Goal: Find specific page/section: Find specific page/section

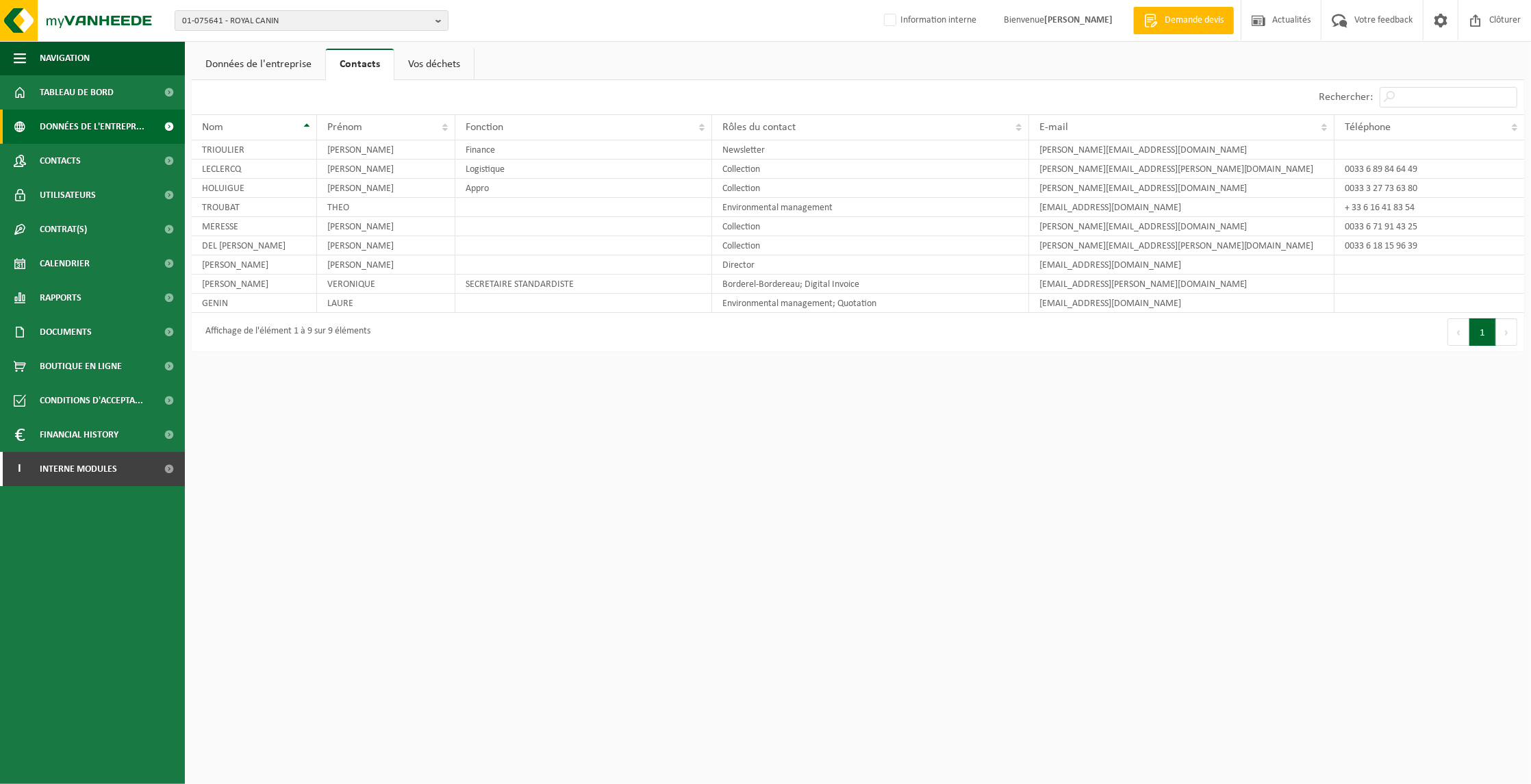
click at [84, 122] on span "Données de l'entrepr..." at bounding box center [91, 126] width 105 height 34
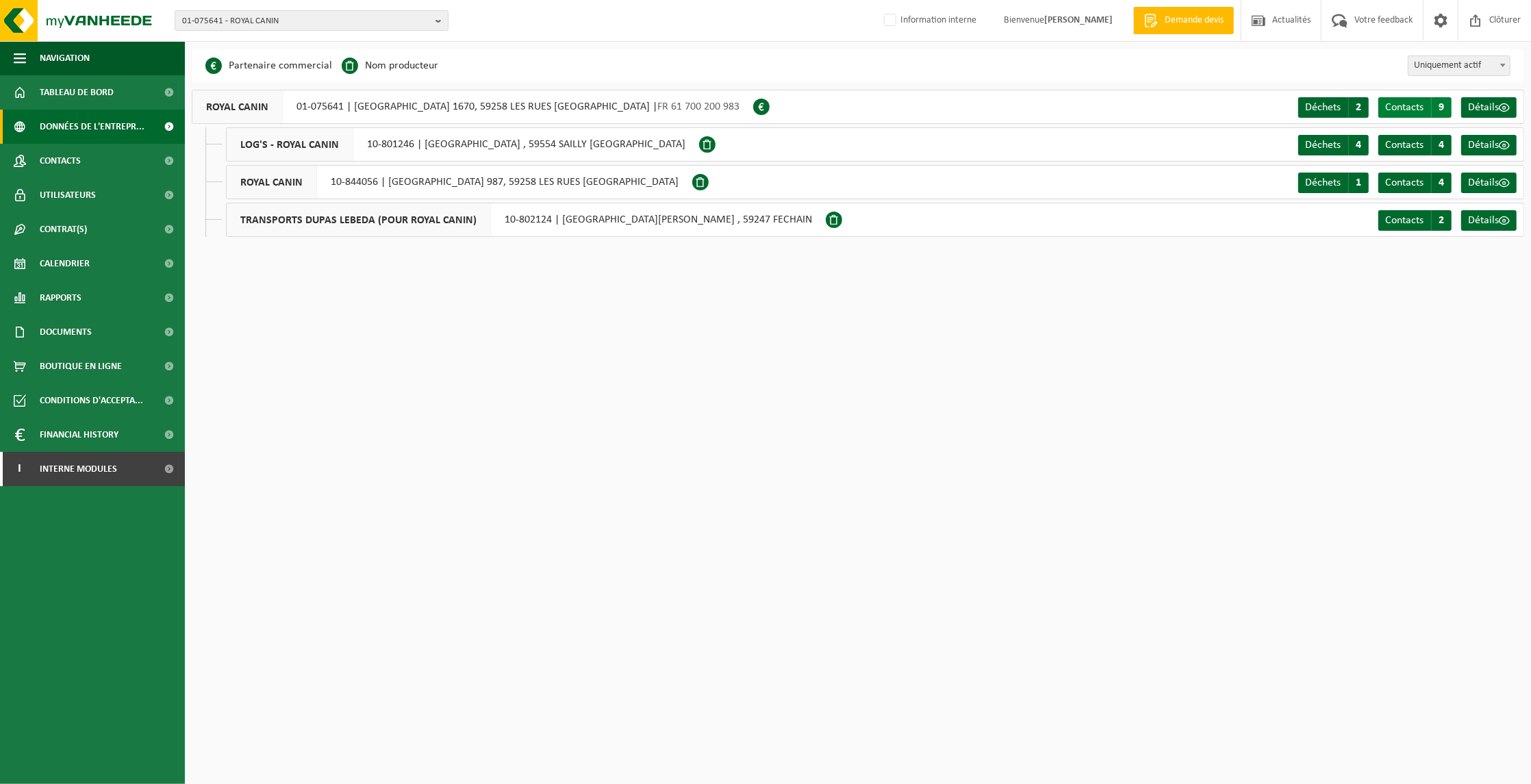
click at [1401, 102] on span "Contacts" at bounding box center [1404, 107] width 39 height 11
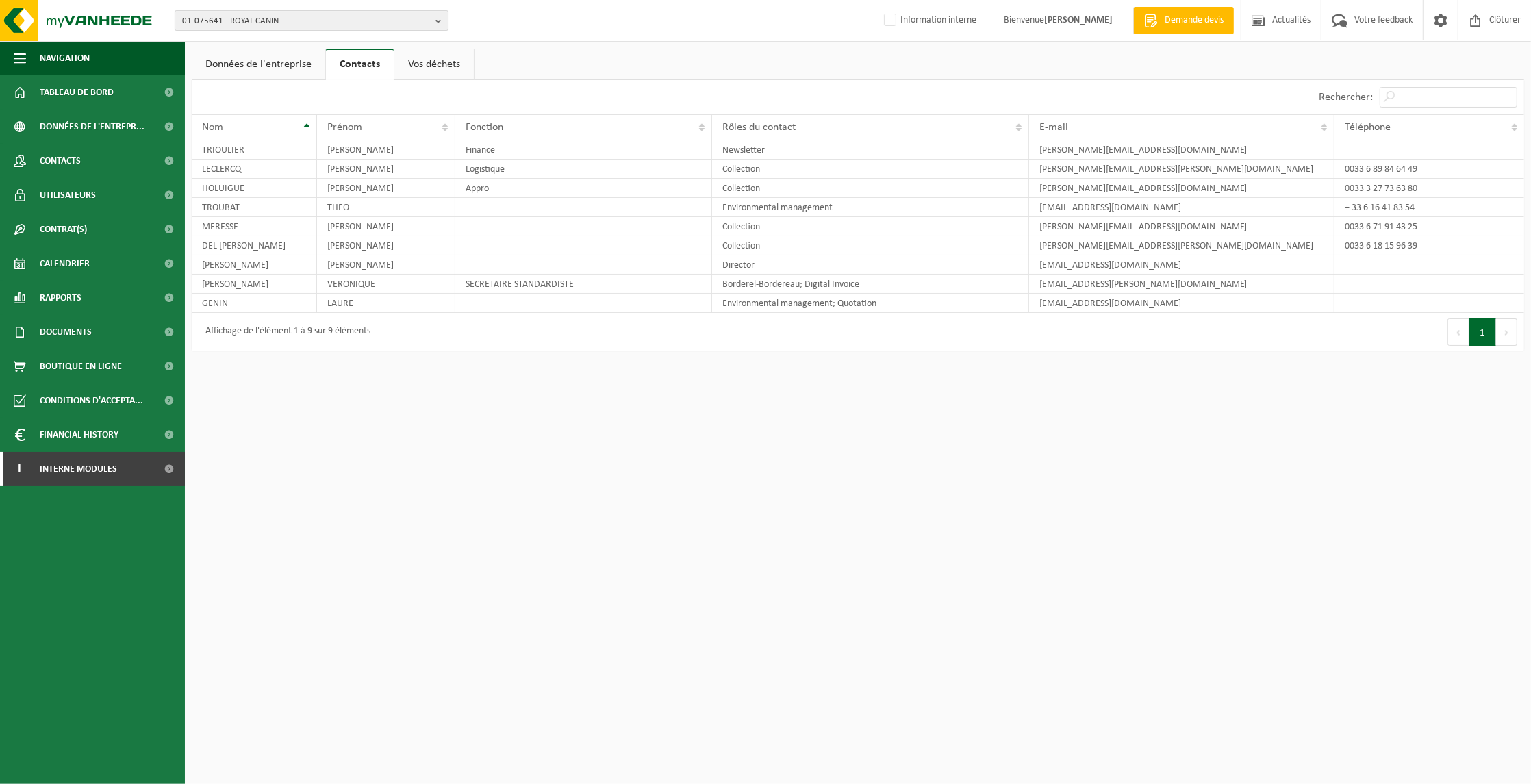
click at [303, 13] on span "01-075641 - ROYAL CANIN" at bounding box center [306, 21] width 248 height 20
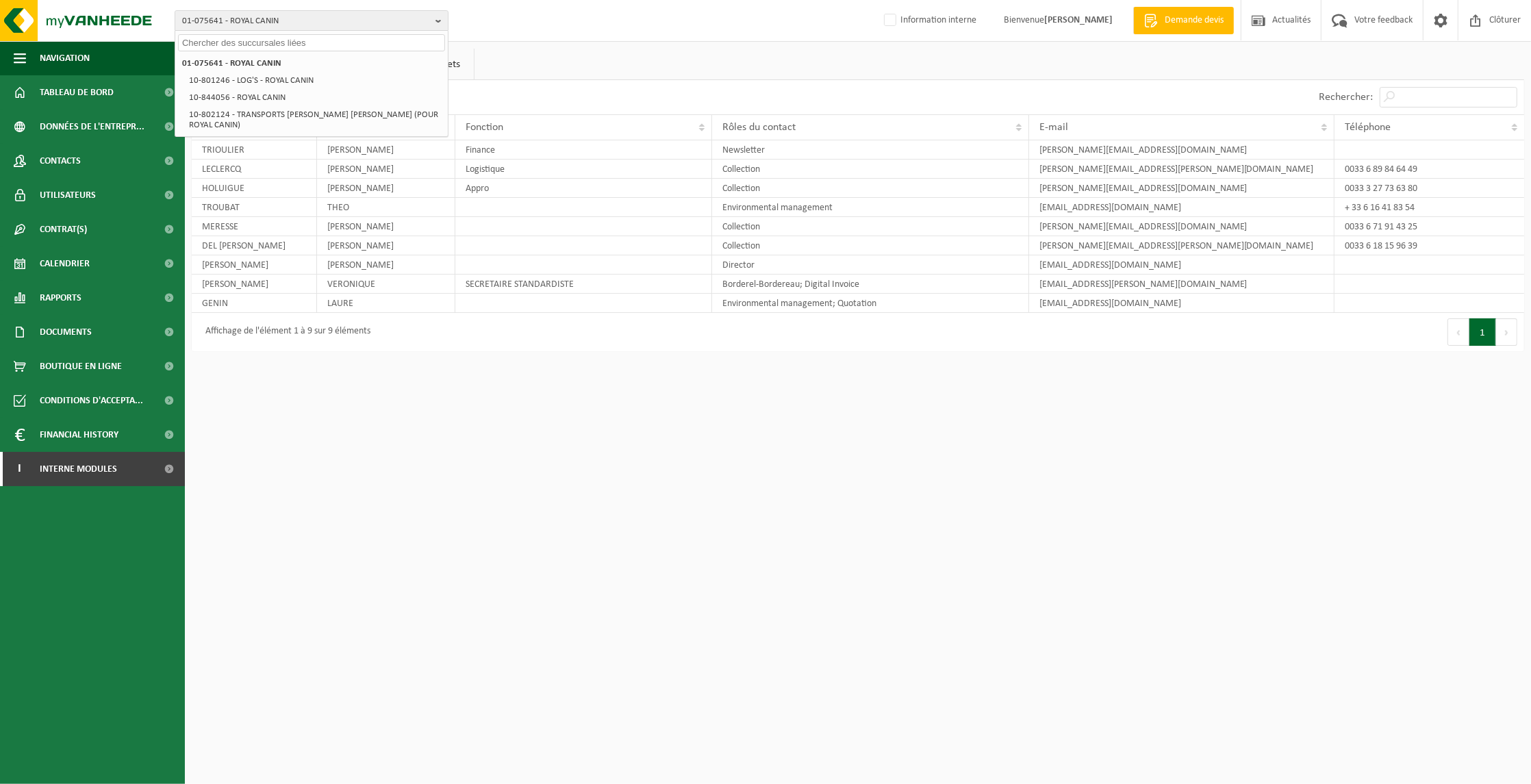
drag, startPoint x: 63, startPoint y: 648, endPoint x: 70, endPoint y: 640, distance: 10.6
click at [70, 640] on ul "Navigation Demande devis Actualités Votre feedback Clôturer Tableau de bord Don…" at bounding box center [92, 412] width 185 height 743
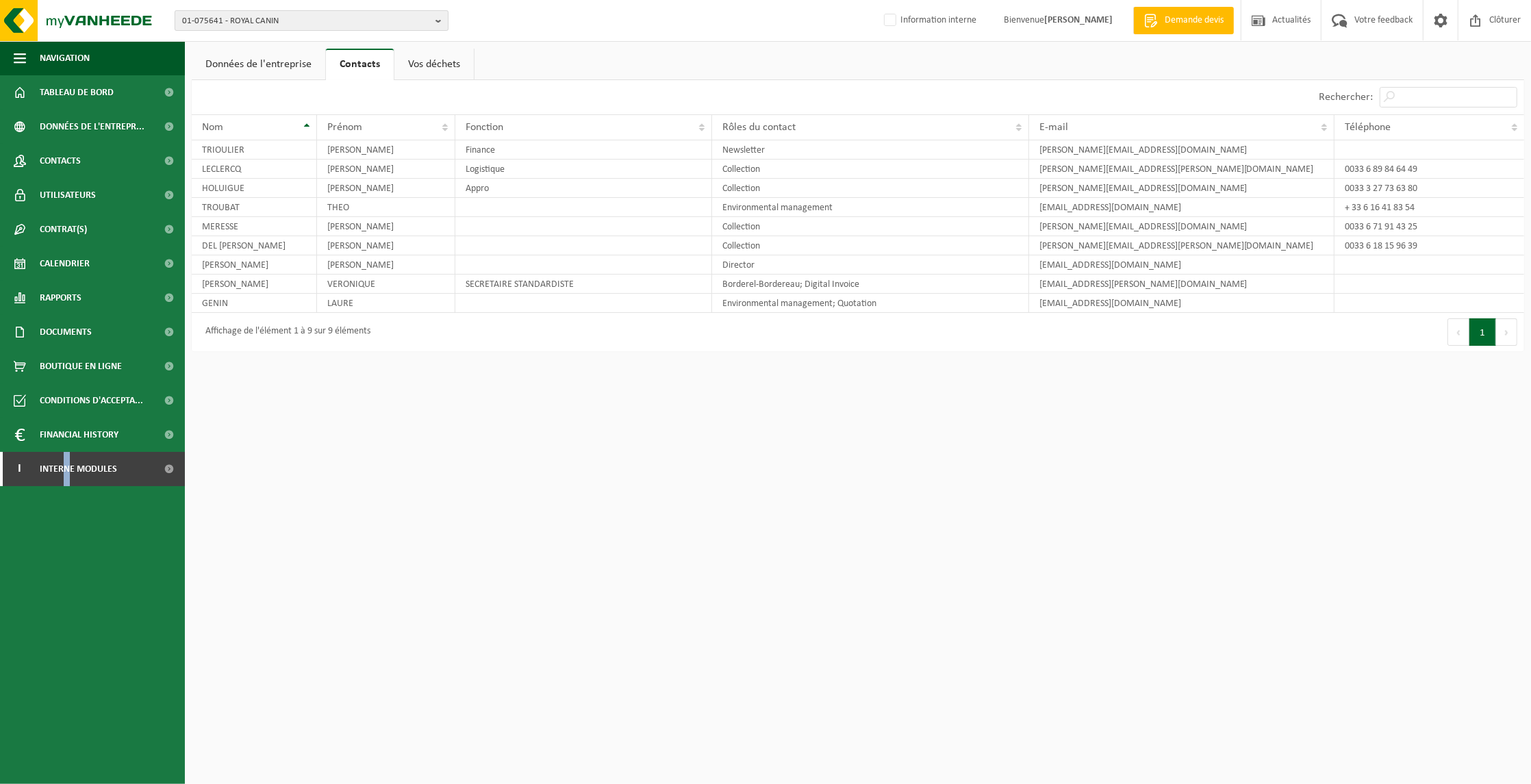
click at [439, 13] on b "button" at bounding box center [442, 20] width 13 height 19
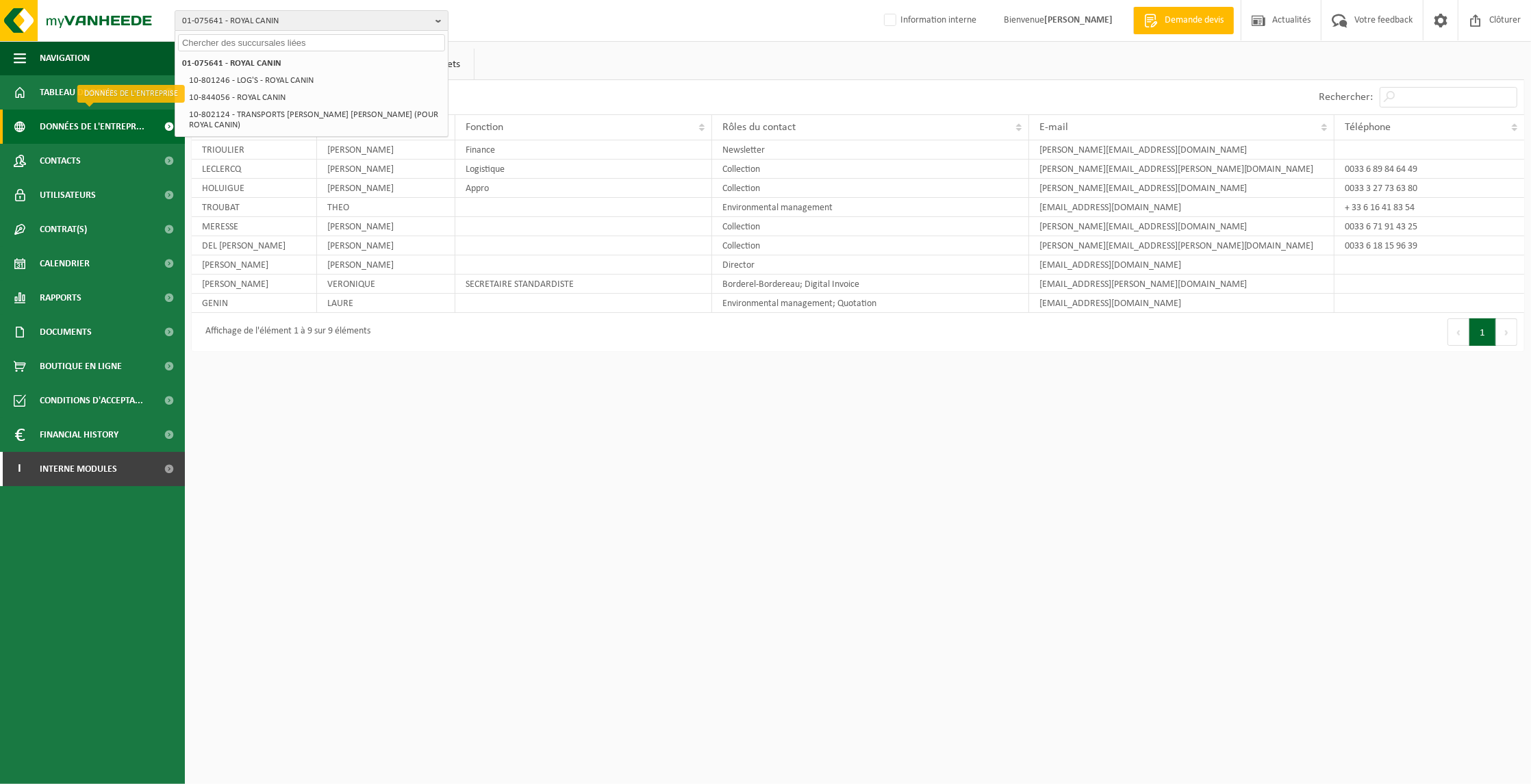
click at [69, 121] on span "Données de l'entrepr..." at bounding box center [91, 126] width 105 height 34
